Goal: Transaction & Acquisition: Purchase product/service

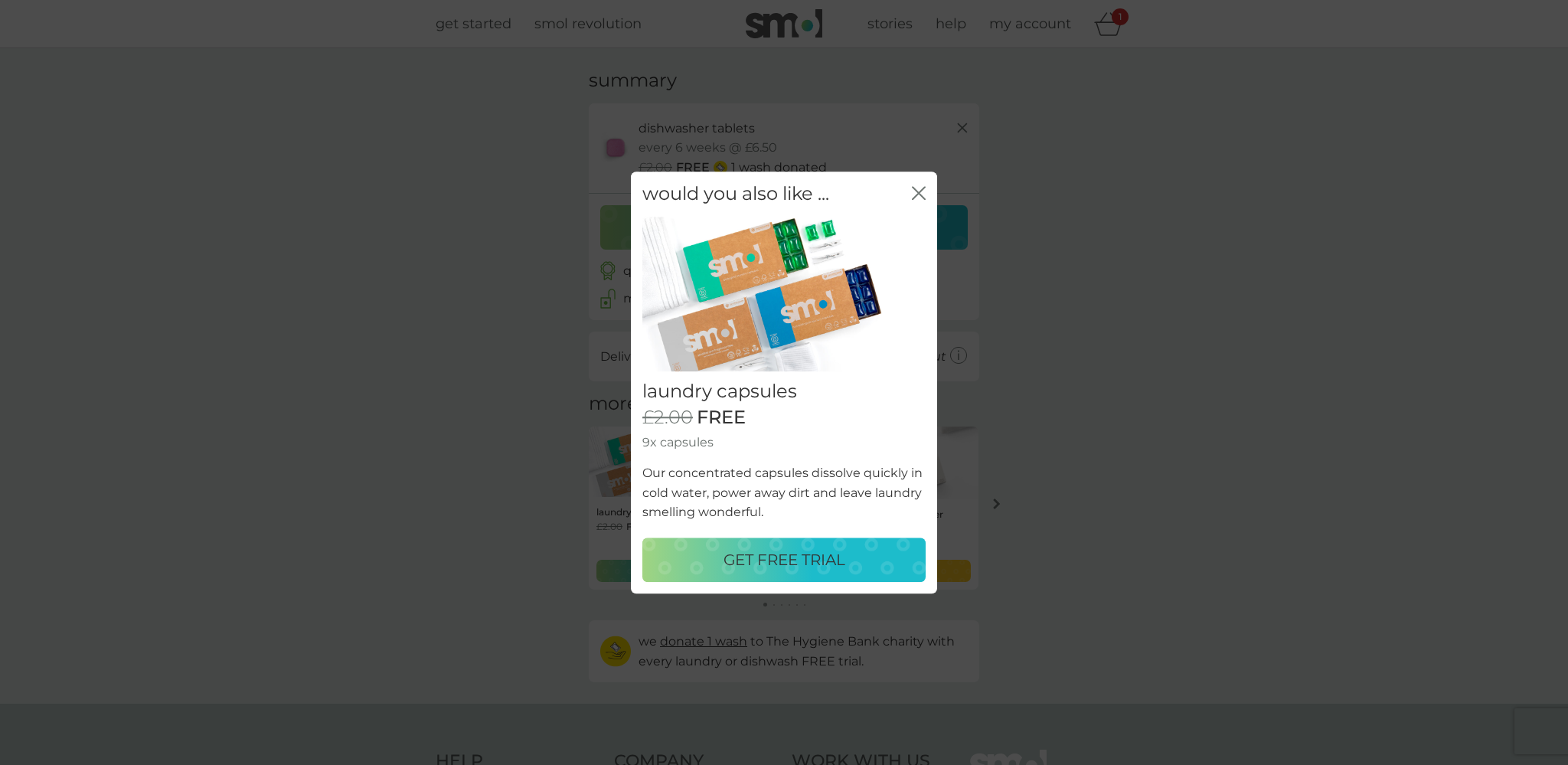
click at [818, 558] on p "GET FREE TRIAL" at bounding box center [784, 560] width 121 height 25
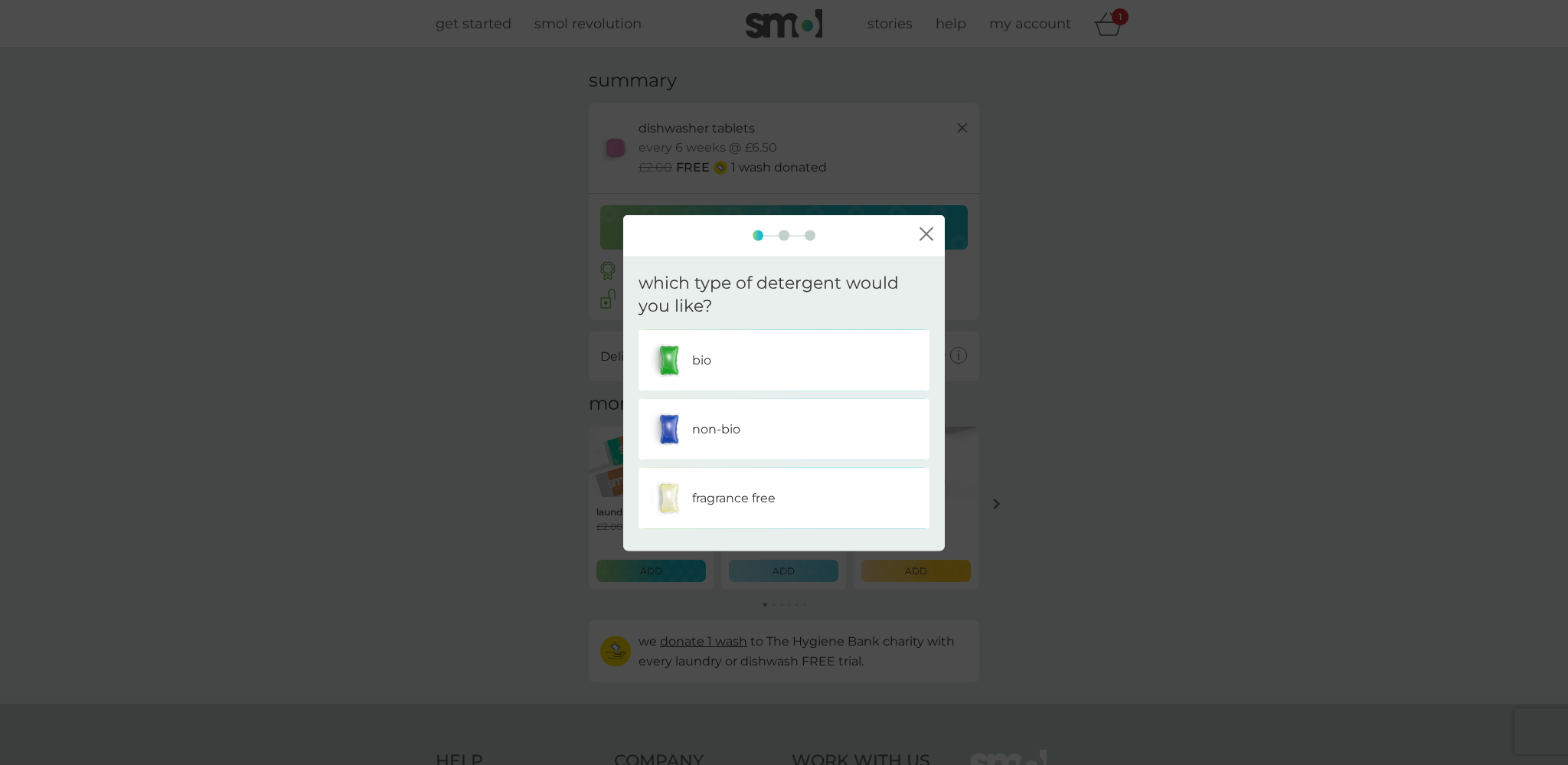
click at [689, 352] on div "bio" at bounding box center [784, 360] width 268 height 38
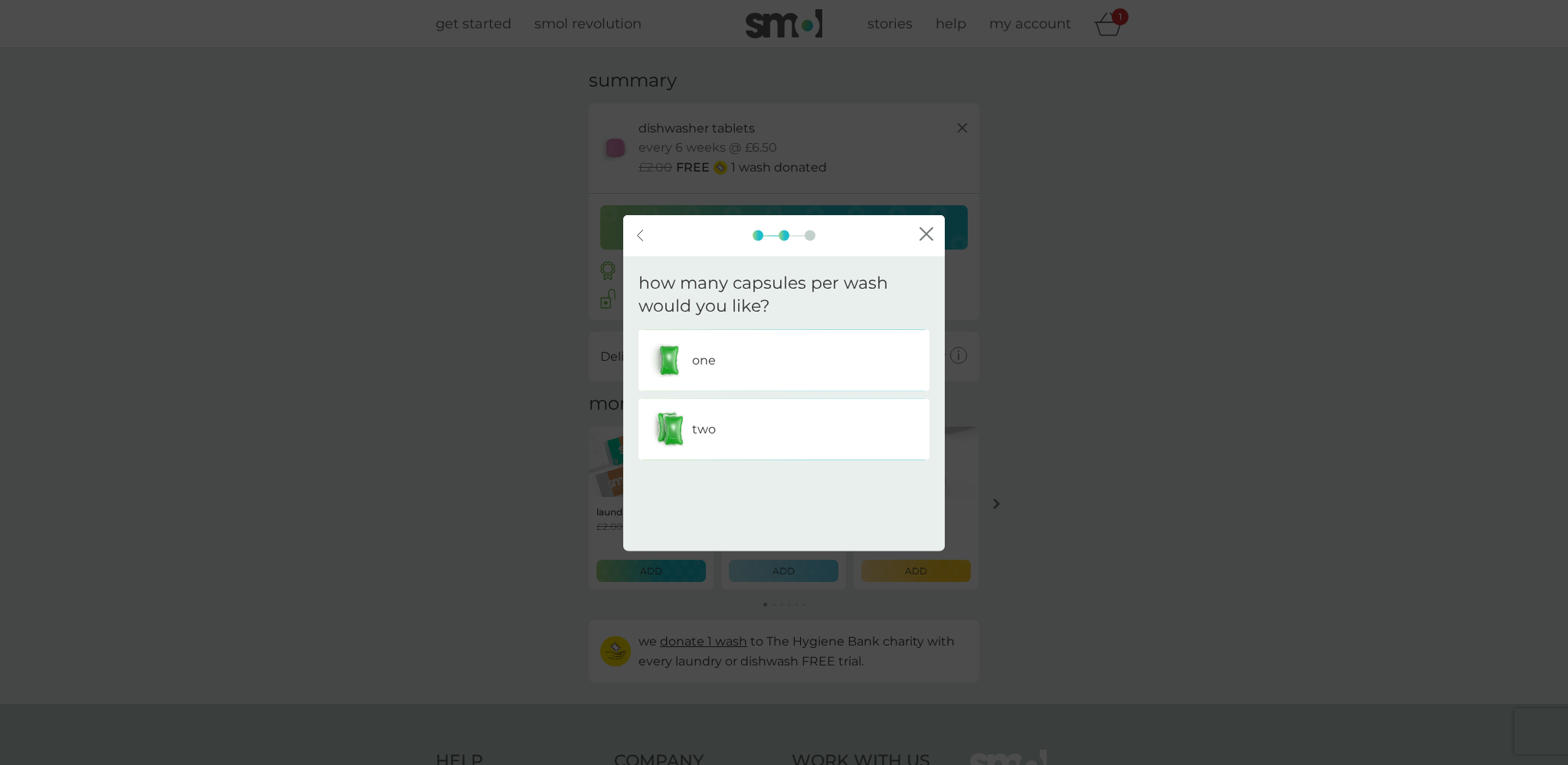
click at [693, 367] on p "one" at bounding box center [704, 360] width 24 height 20
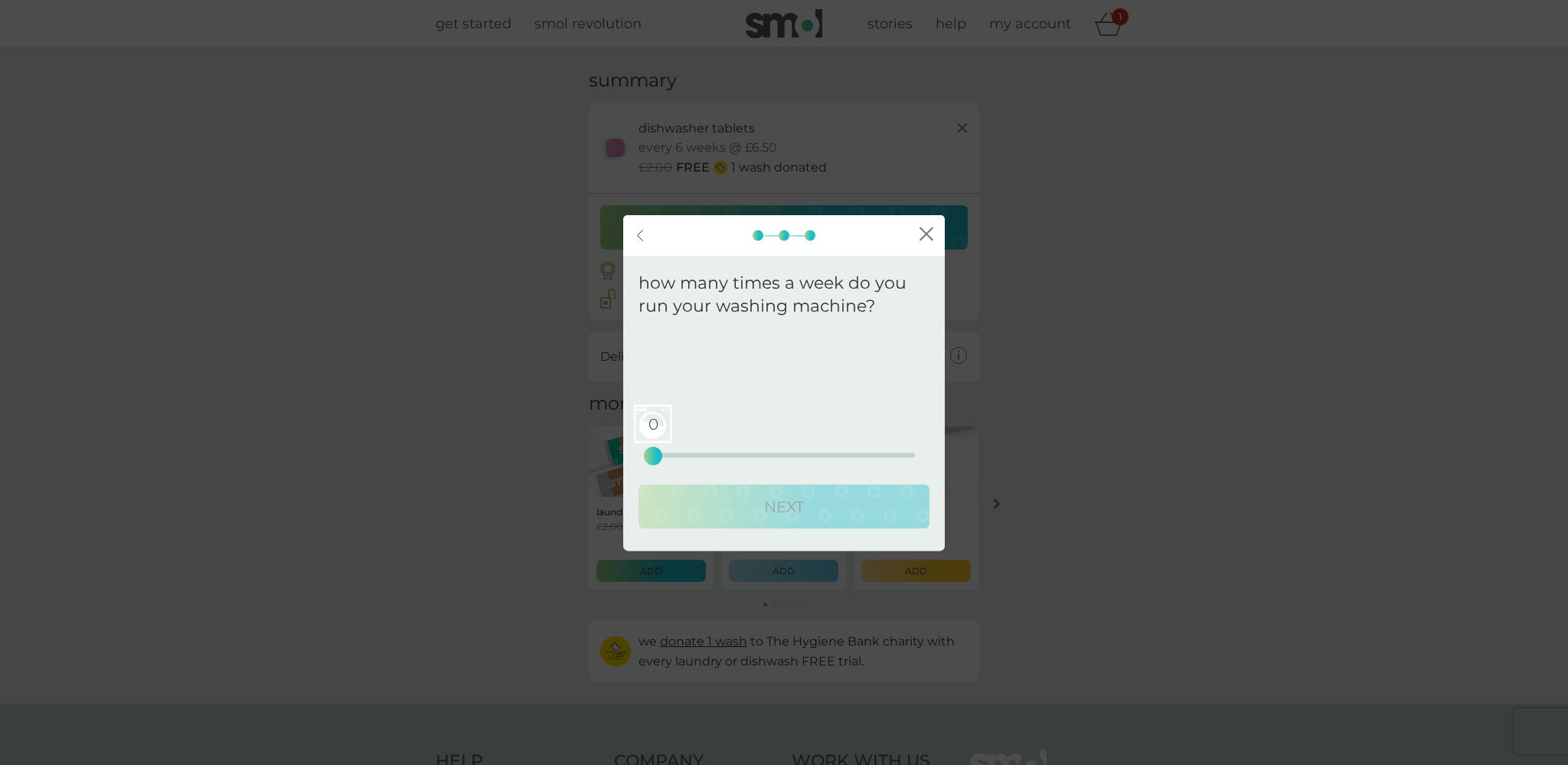
click at [771, 450] on div "0 0 12.5 25" at bounding box center [784, 435] width 261 height 62
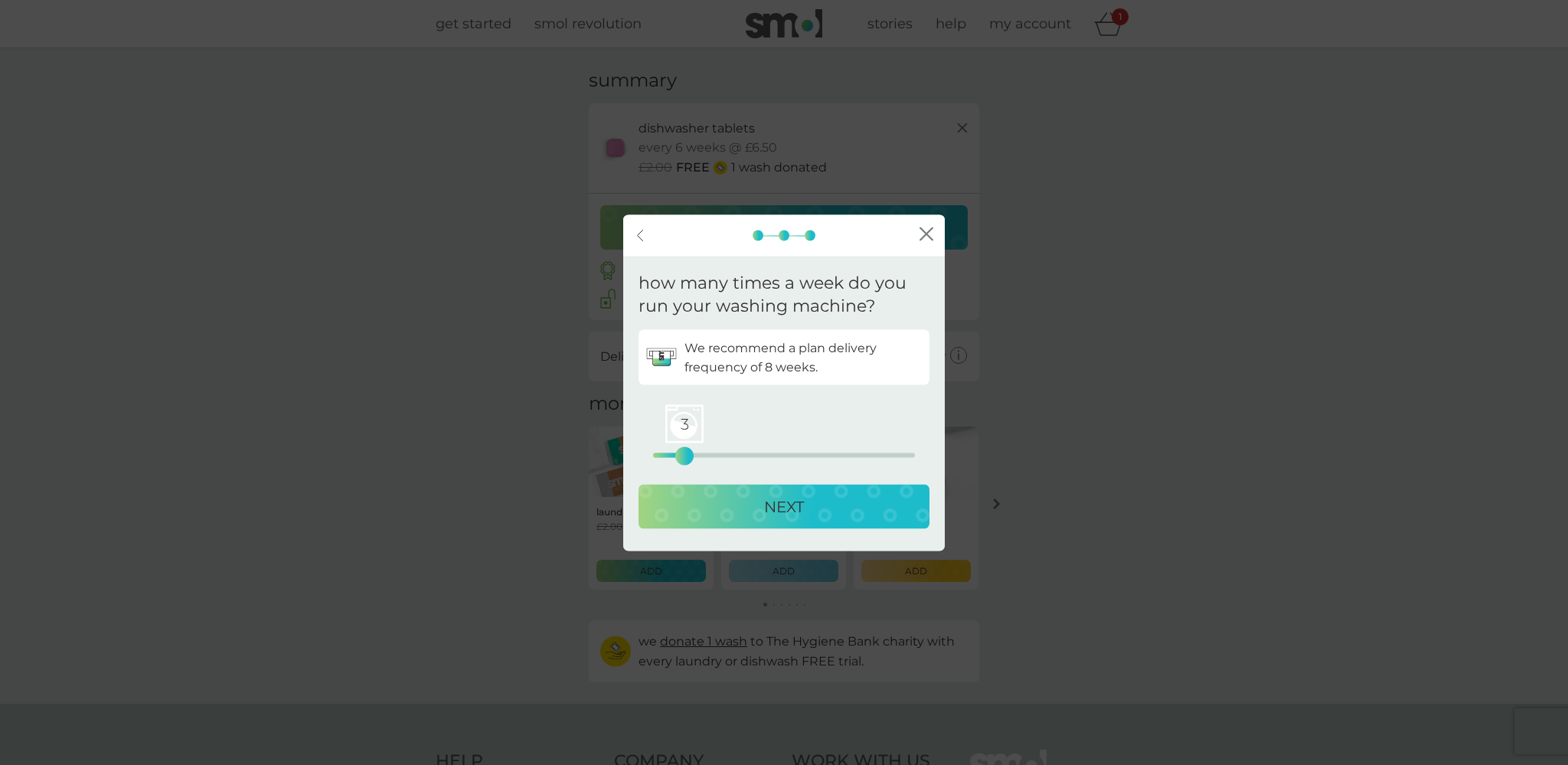
drag, startPoint x: 661, startPoint y: 459, endPoint x: 688, endPoint y: 463, distance: 27.3
click at [688, 459] on div "3" at bounding box center [685, 456] width 6 height 6
click at [726, 526] on button "NEXT" at bounding box center [784, 506] width 291 height 44
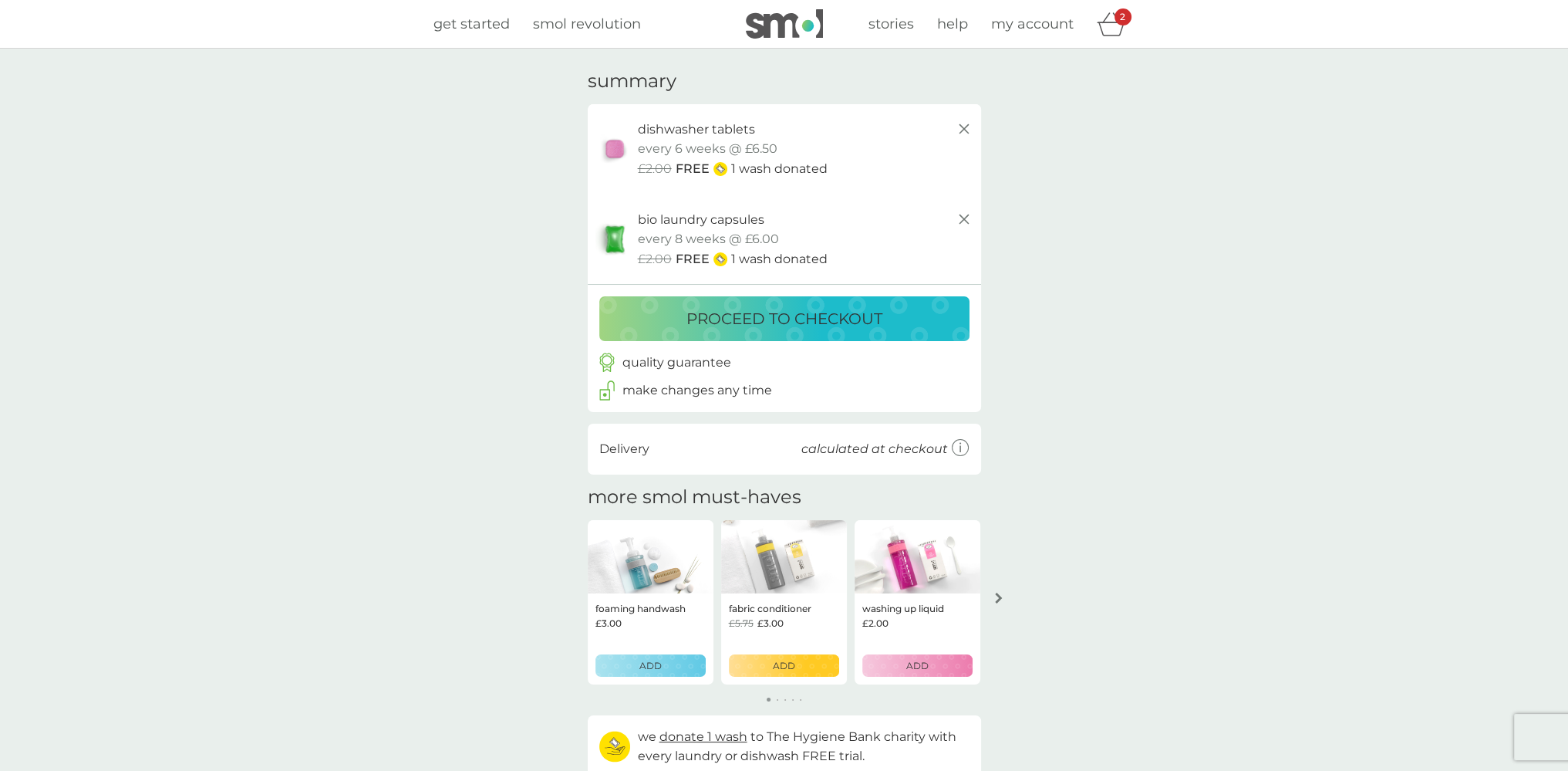
click at [694, 324] on p "proceed to checkout" at bounding box center [784, 319] width 196 height 25
